Goal: Task Accomplishment & Management: Manage account settings

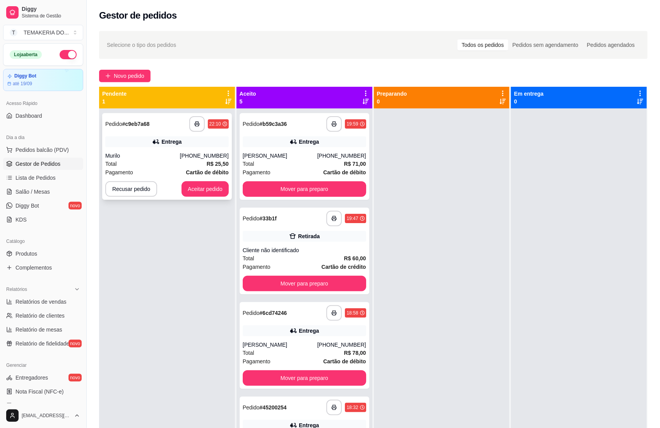
click at [171, 174] on div "Pagamento Cartão de débito" at bounding box center [167, 172] width 124 height 9
click at [163, 169] on div "Pagamento Cartão de débito" at bounding box center [167, 172] width 124 height 9
click at [60, 54] on button "button" at bounding box center [68, 54] width 17 height 9
click at [156, 175] on div "Pagamento Cartão de débito" at bounding box center [167, 172] width 124 height 9
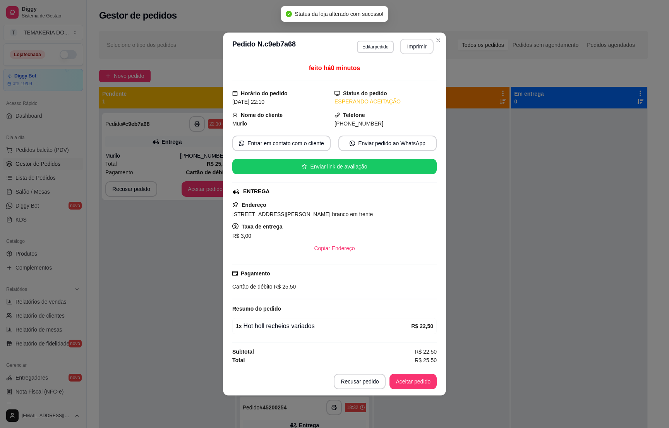
click at [419, 46] on button "Imprimir" at bounding box center [417, 46] width 34 height 15
click at [407, 381] on button "Aceitar pedido" at bounding box center [413, 381] width 47 height 15
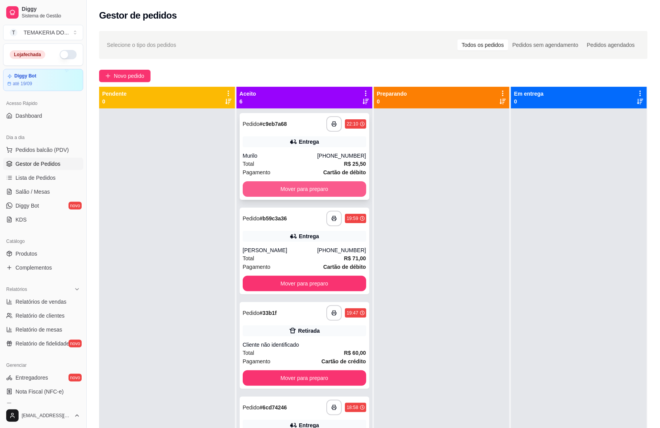
click at [288, 193] on button "Mover para preparo" at bounding box center [305, 188] width 124 height 15
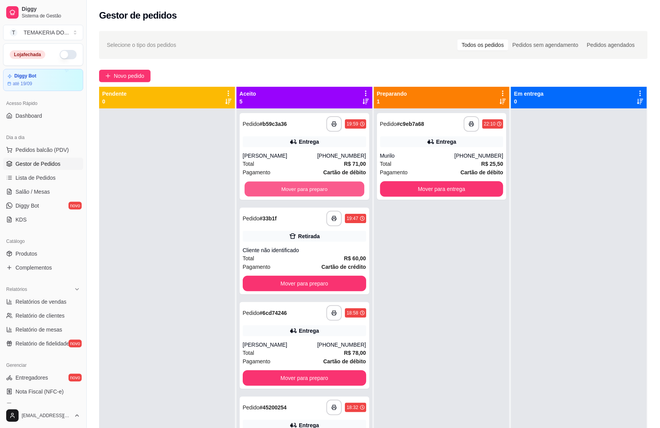
click at [288, 193] on button "Mover para preparo" at bounding box center [305, 189] width 120 height 15
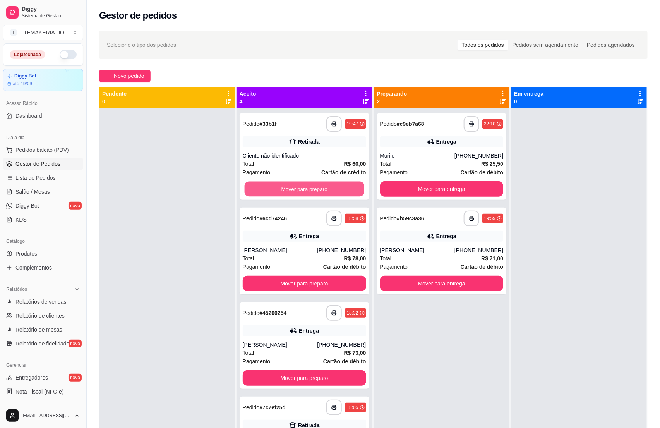
click at [289, 193] on button "Mover para preparo" at bounding box center [305, 189] width 120 height 15
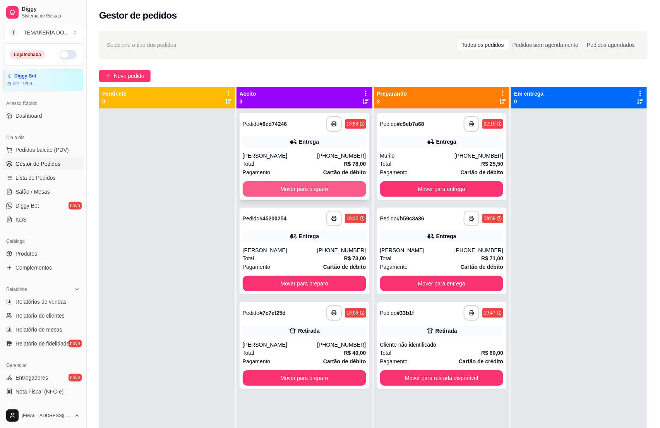
click at [293, 189] on button "Mover para preparo" at bounding box center [305, 188] width 124 height 15
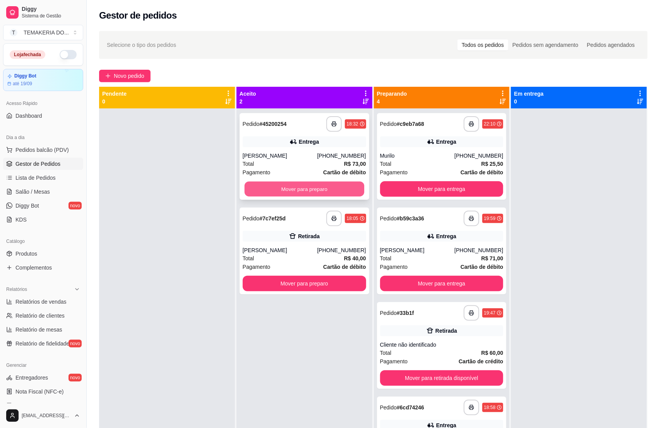
click at [316, 186] on button "Mover para preparo" at bounding box center [305, 189] width 120 height 15
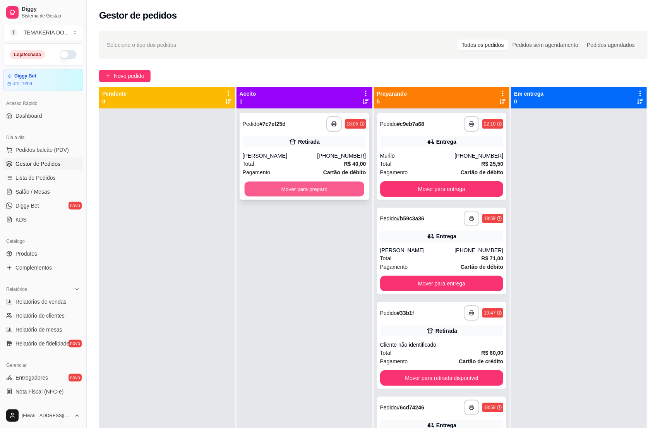
click at [333, 184] on button "Mover para preparo" at bounding box center [305, 189] width 120 height 15
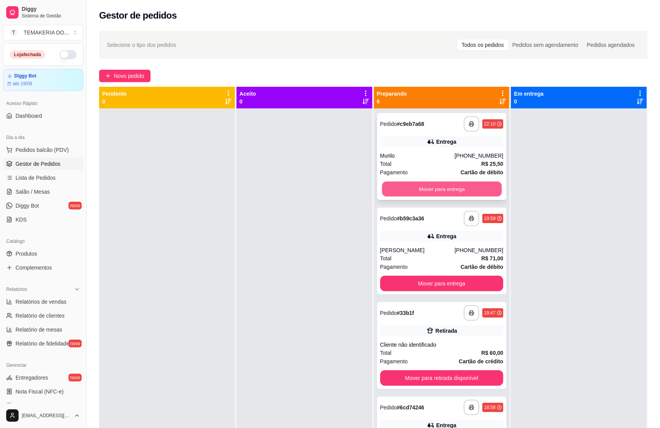
click at [429, 191] on button "Mover para entrega" at bounding box center [442, 189] width 120 height 15
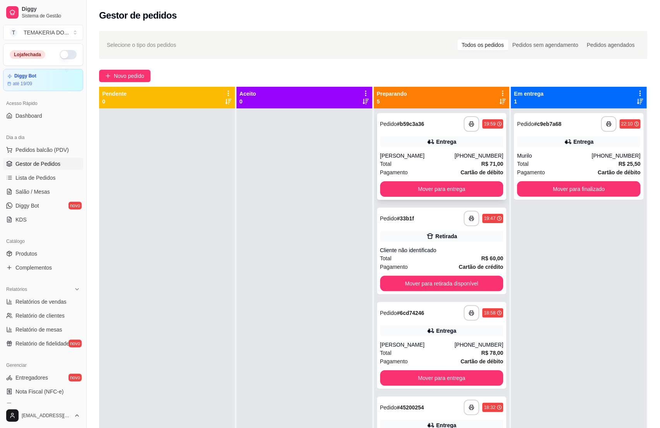
click at [444, 189] on button "Mover para entrega" at bounding box center [442, 188] width 124 height 15
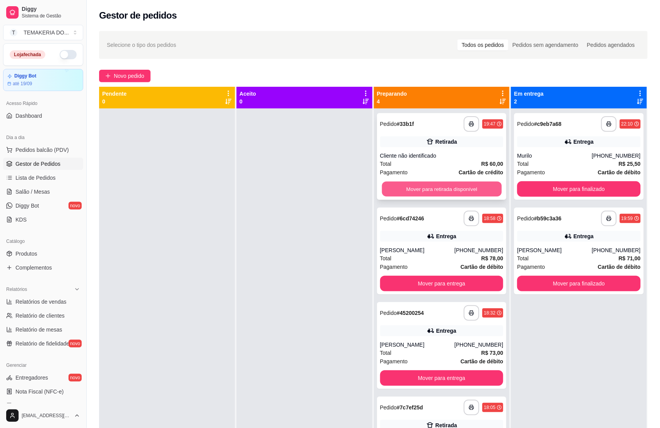
click at [461, 186] on button "Mover para retirada disponível" at bounding box center [442, 189] width 120 height 15
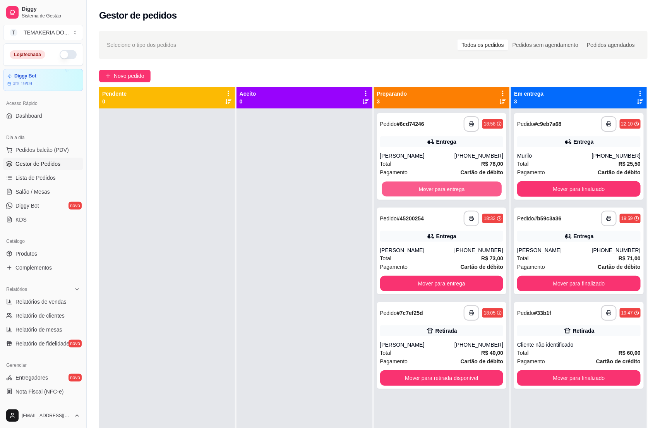
click at [461, 186] on button "Mover para entrega" at bounding box center [442, 189] width 120 height 15
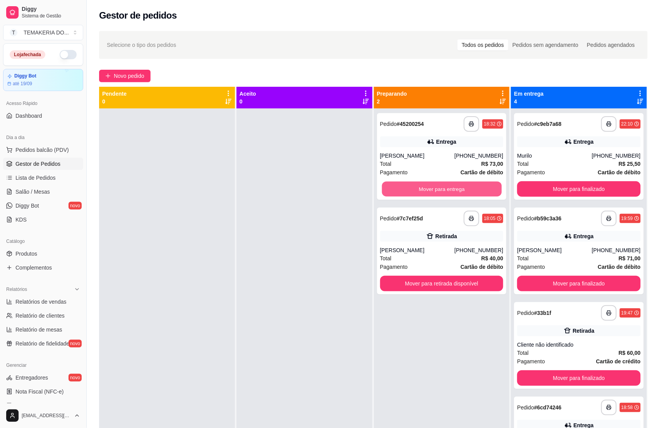
click at [461, 186] on button "Mover para entrega" at bounding box center [442, 189] width 120 height 15
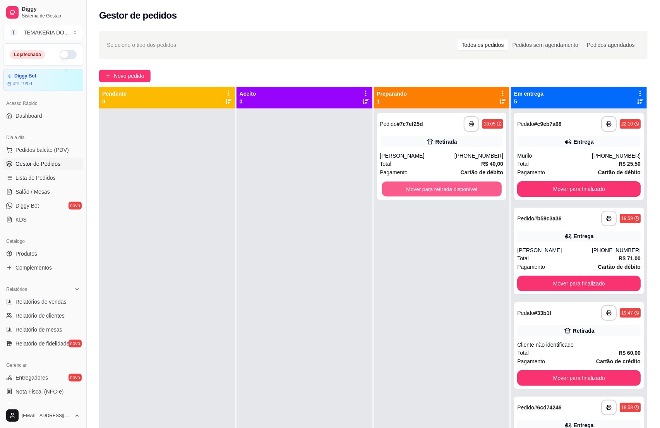
click at [461, 186] on button "Mover para retirada disponível" at bounding box center [442, 189] width 120 height 15
